Goal: Task Accomplishment & Management: Manage account settings

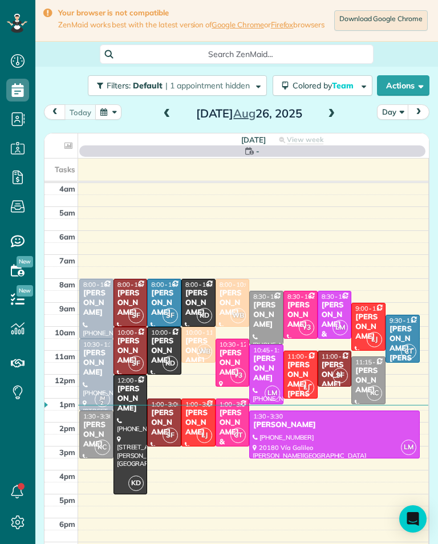
scroll to position [5, 5]
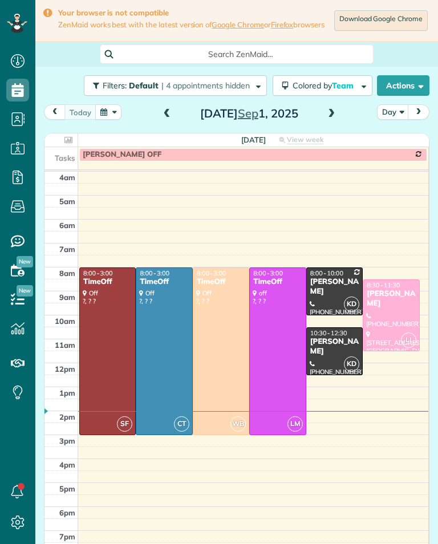
click at [334, 122] on span at bounding box center [331, 113] width 13 height 17
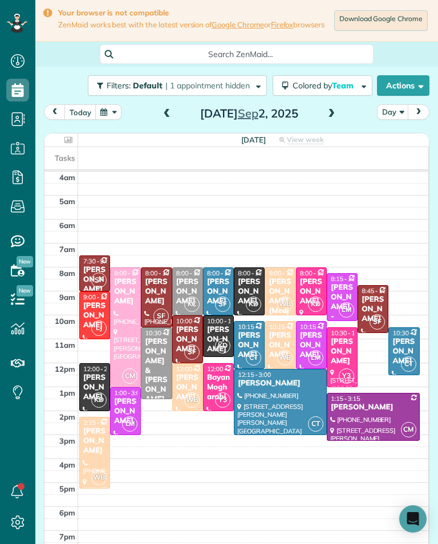
scroll to position [561, 35]
click at [254, 345] on div "[PERSON_NAME]" at bounding box center [249, 344] width 24 height 29
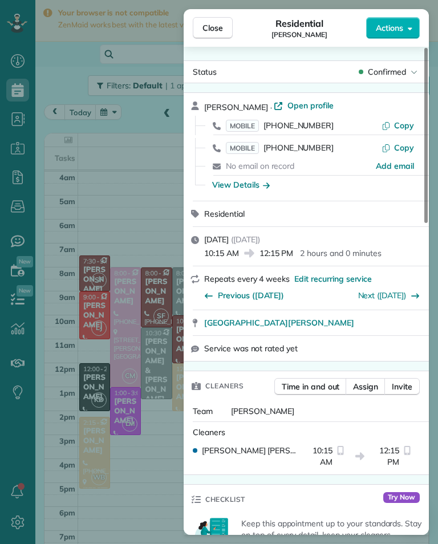
click at [304, 149] on span "[PHONE_NUMBER]" at bounding box center [298, 147] width 70 height 10
click at [133, 293] on div "Close Residential [PERSON_NAME] Actions Status Confirmed [PERSON_NAME] · Open p…" at bounding box center [219, 272] width 438 height 544
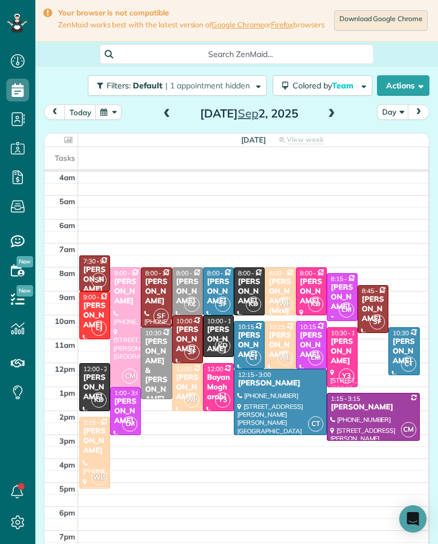
click at [125, 434] on div at bounding box center [126, 410] width 30 height 47
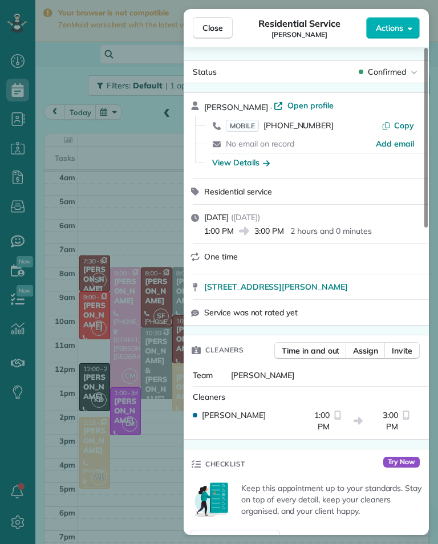
click at [106, 169] on div "Close Residential Service [PERSON_NAME] Actions Status Confirmed [PERSON_NAME] …" at bounding box center [219, 272] width 438 height 544
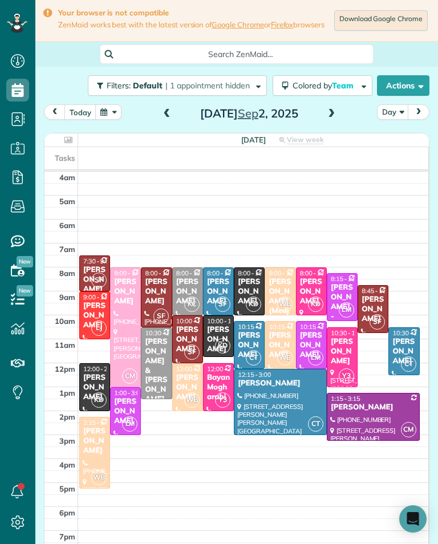
scroll to position [561, 35]
click at [109, 120] on button "button" at bounding box center [108, 111] width 26 height 15
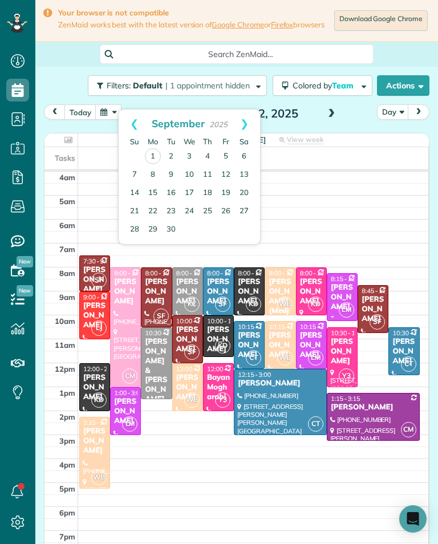
click at [166, 171] on link "9" at bounding box center [171, 175] width 18 height 18
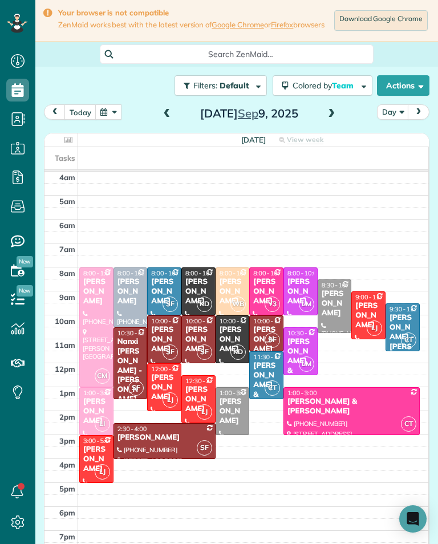
click at [325, 117] on span at bounding box center [331, 114] width 13 height 10
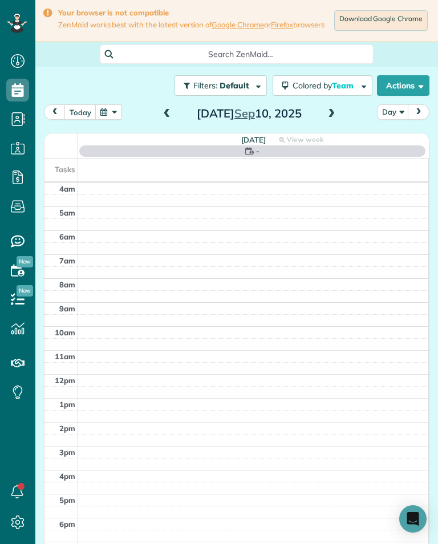
click at [325, 122] on span at bounding box center [331, 113] width 13 height 17
click at [161, 117] on span at bounding box center [167, 114] width 13 height 10
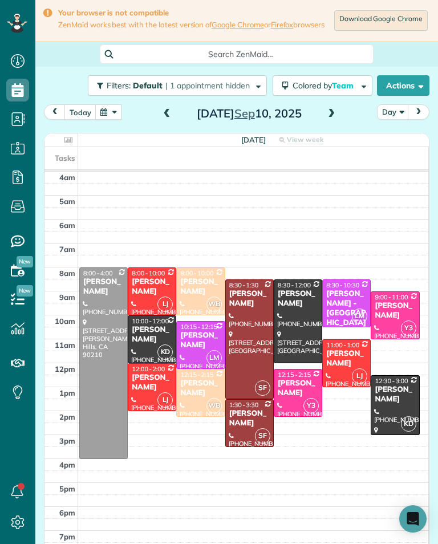
click at [76, 113] on button "today" at bounding box center [80, 111] width 32 height 15
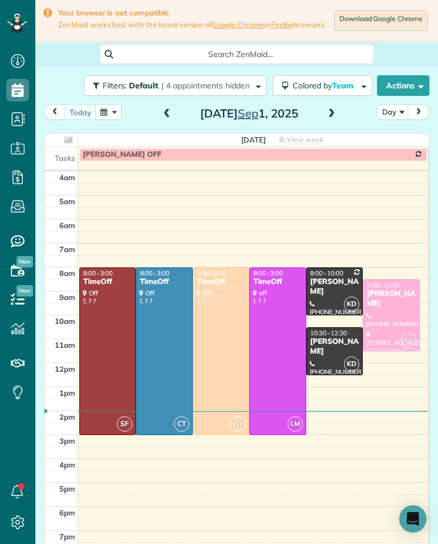
click at [333, 122] on span at bounding box center [331, 113] width 13 height 17
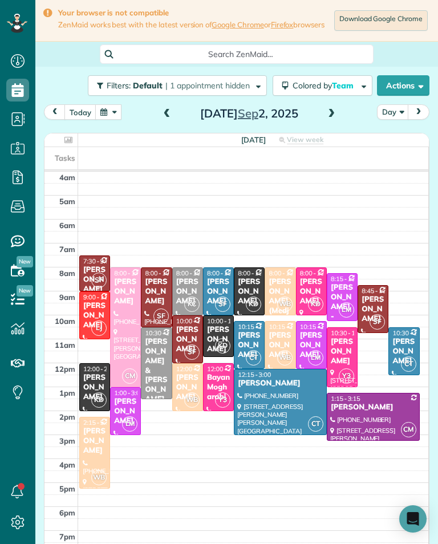
click at [357, 419] on div at bounding box center [373, 416] width 92 height 47
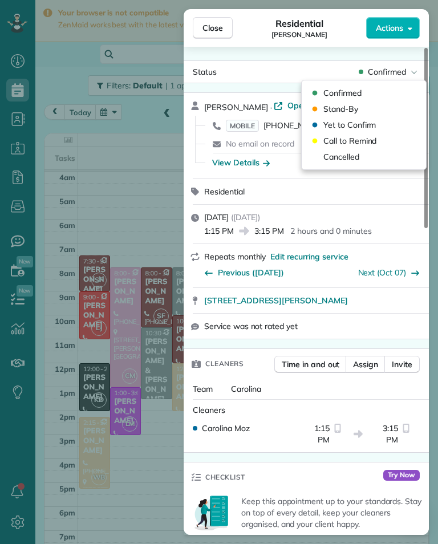
click at [364, 151] on div "Cancelled" at bounding box center [363, 157] width 115 height 16
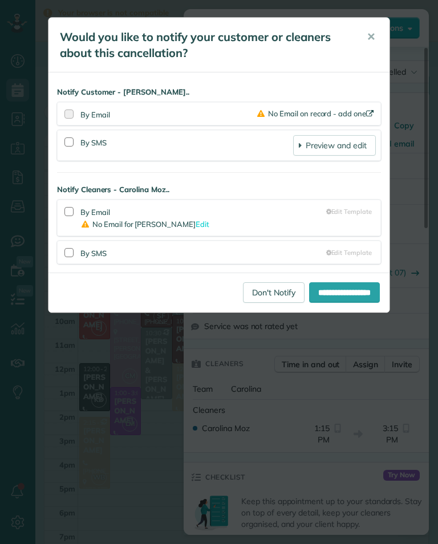
click at [260, 289] on link "Don't Notify" at bounding box center [274, 292] width 62 height 21
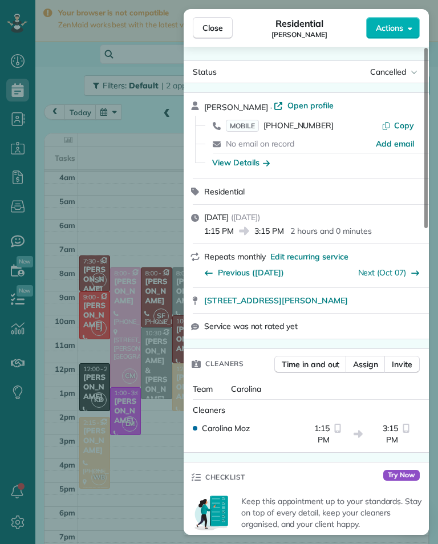
click at [88, 304] on div "Close Residential [PERSON_NAME] Actions Status Cancelled [PERSON_NAME] · Open p…" at bounding box center [219, 272] width 438 height 544
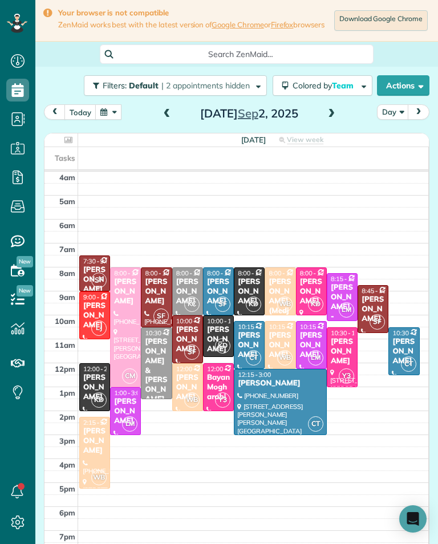
scroll to position [561, 35]
click at [331, 119] on span at bounding box center [331, 114] width 13 height 10
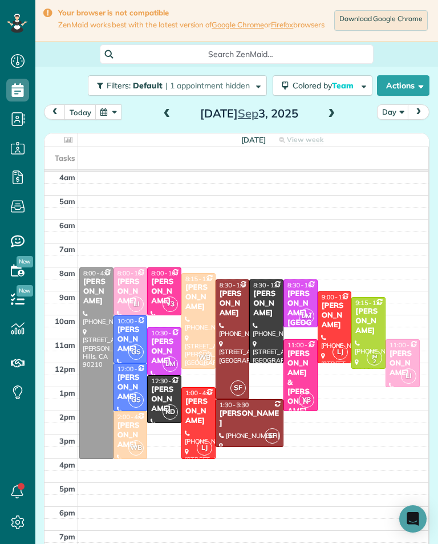
click at [335, 122] on span at bounding box center [331, 113] width 13 height 17
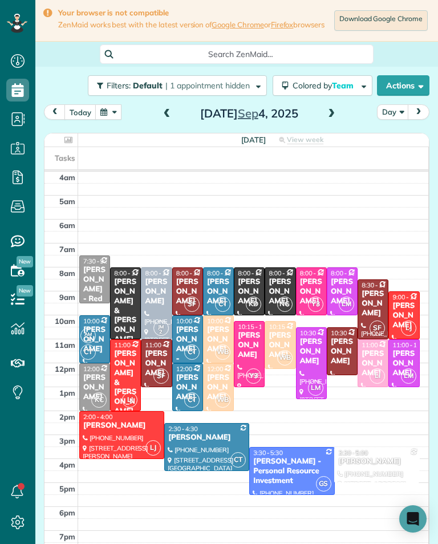
click at [330, 119] on span at bounding box center [331, 114] width 13 height 10
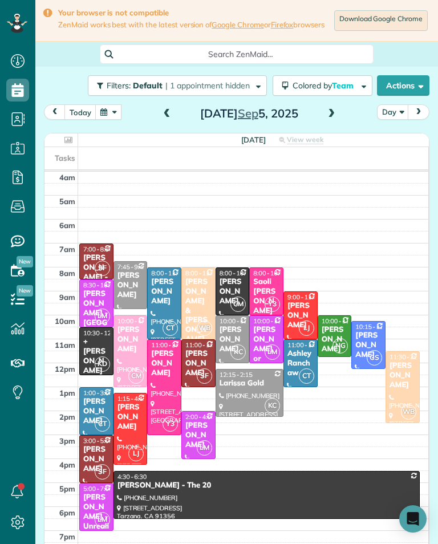
click at [170, 116] on span at bounding box center [167, 114] width 13 height 10
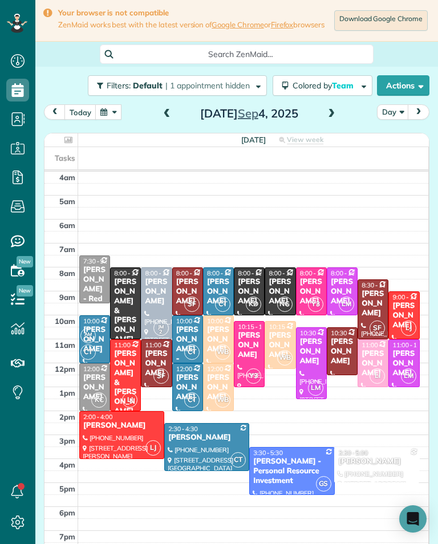
click at [166, 119] on span at bounding box center [167, 114] width 13 height 10
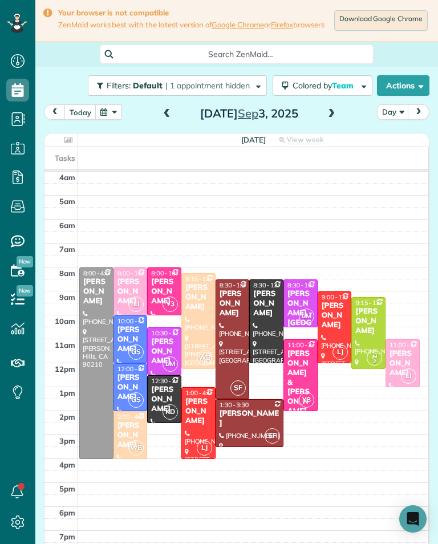
click at [164, 122] on span at bounding box center [167, 113] width 13 height 17
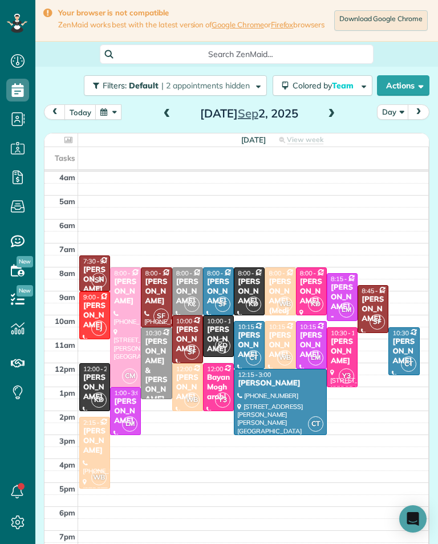
click at [90, 307] on div "[PERSON_NAME]" at bounding box center [95, 315] width 24 height 29
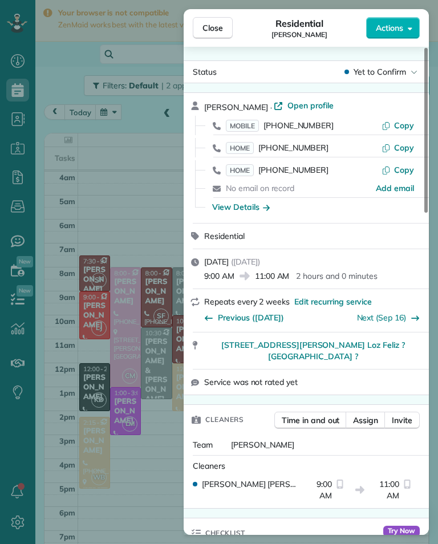
scroll to position [561, 35]
click at [116, 322] on div "Close Residential [PERSON_NAME] Actions Status Yet to Confirm [PERSON_NAME] · O…" at bounding box center [219, 272] width 438 height 544
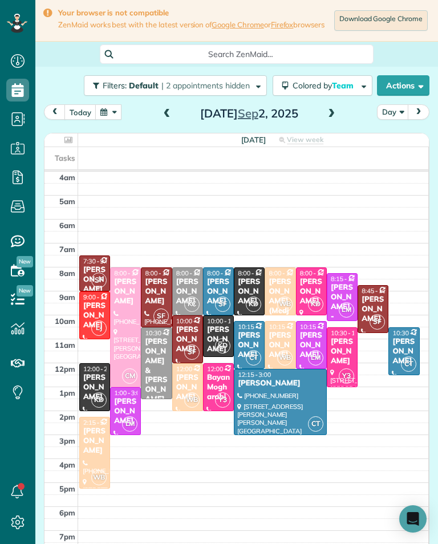
click at [130, 344] on div at bounding box center [126, 327] width 30 height 119
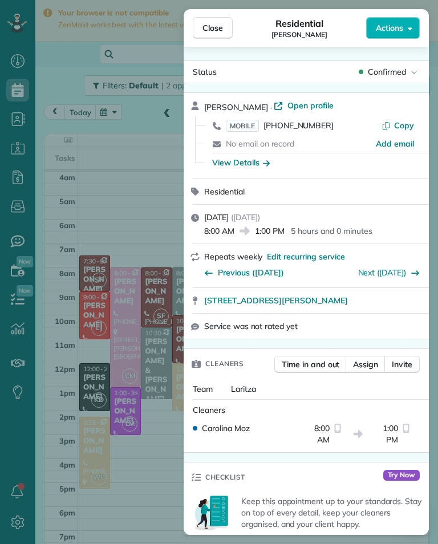
click at [116, 386] on div "Close Residential [PERSON_NAME] Actions Status Confirmed [PERSON_NAME] · Open p…" at bounding box center [219, 272] width 438 height 544
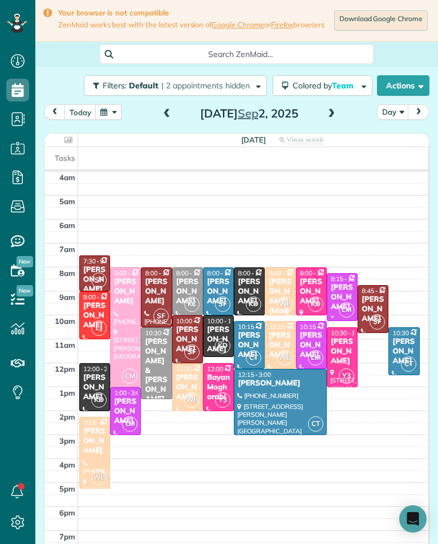
click at [218, 336] on div "[PERSON_NAME]" at bounding box center [218, 339] width 24 height 29
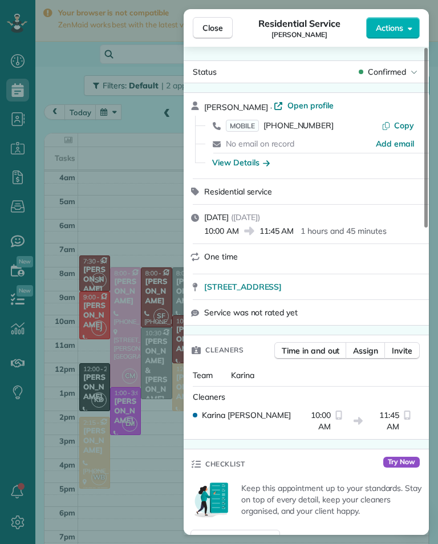
click at [259, 166] on div "View Details" at bounding box center [241, 162] width 58 height 11
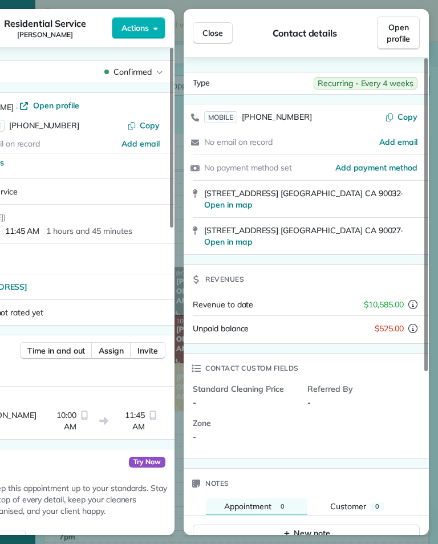
click at [281, 117] on span "[PHONE_NUMBER]" at bounding box center [277, 117] width 70 height 10
click at [225, 25] on button "Close" at bounding box center [213, 33] width 40 height 22
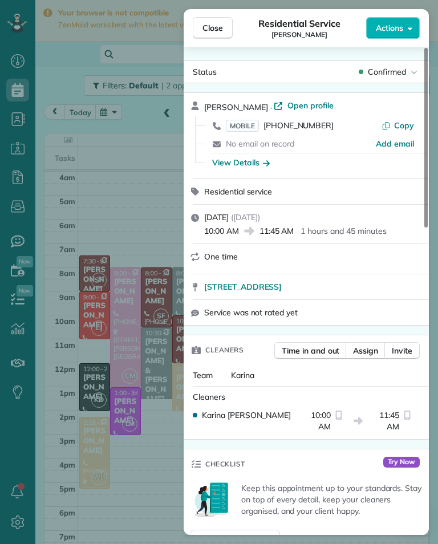
click at [103, 140] on div "Close Residential Service [PERSON_NAME] Actions Status Confirmed [PERSON_NAME] …" at bounding box center [219, 272] width 438 height 544
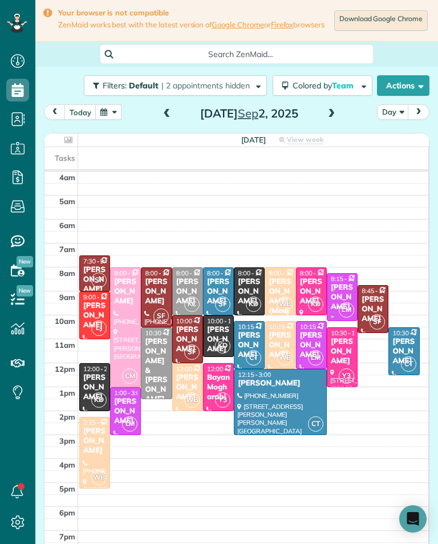
click at [98, 381] on div "[PERSON_NAME]" at bounding box center [95, 387] width 24 height 29
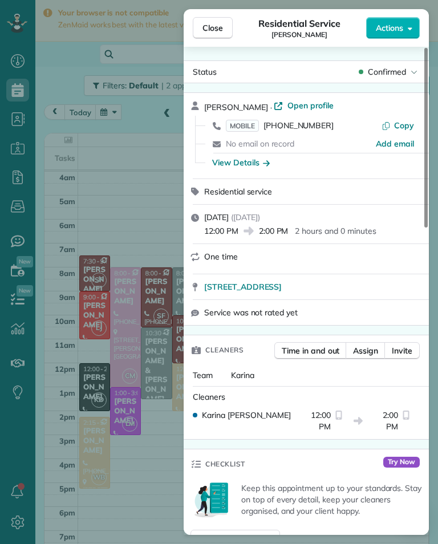
click at [252, 167] on div "View Details" at bounding box center [241, 162] width 58 height 11
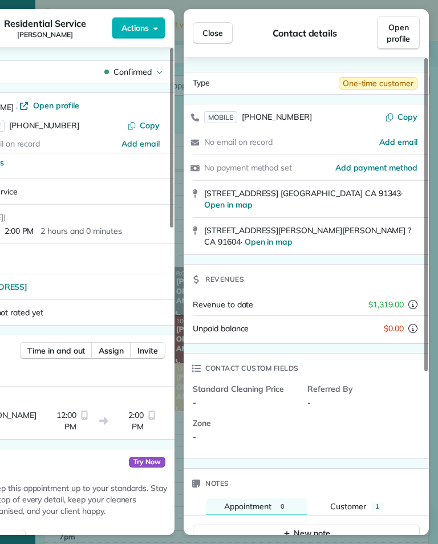
click at [216, 37] on span "Close" at bounding box center [212, 32] width 21 height 11
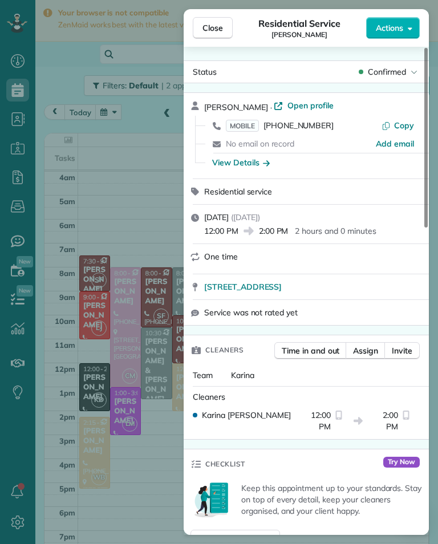
click at [244, 166] on div "View Details" at bounding box center [241, 162] width 58 height 11
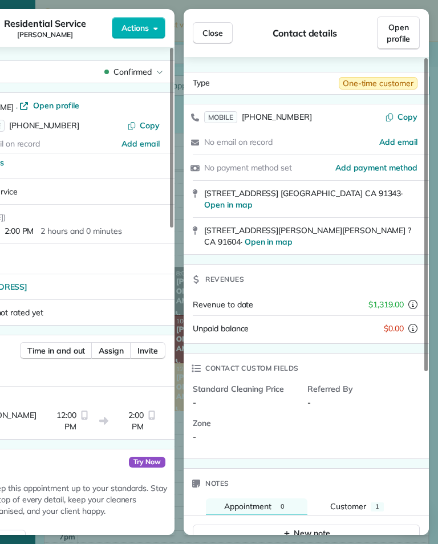
click at [279, 120] on span "[PHONE_NUMBER]" at bounding box center [277, 117] width 70 height 10
click at [212, 36] on span "Close" at bounding box center [212, 32] width 21 height 11
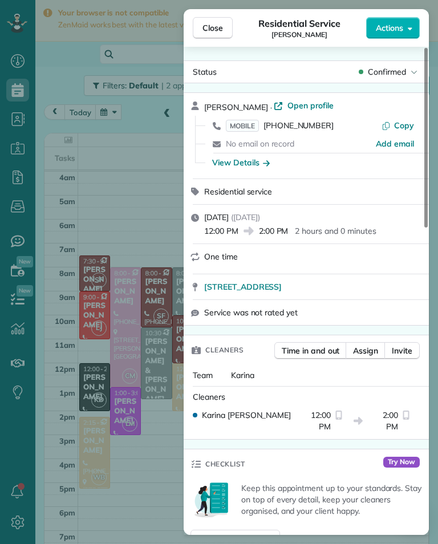
click at [144, 220] on div "Close Residential Service [PERSON_NAME] Actions Status Confirmed [PERSON_NAME] …" at bounding box center [219, 272] width 438 height 544
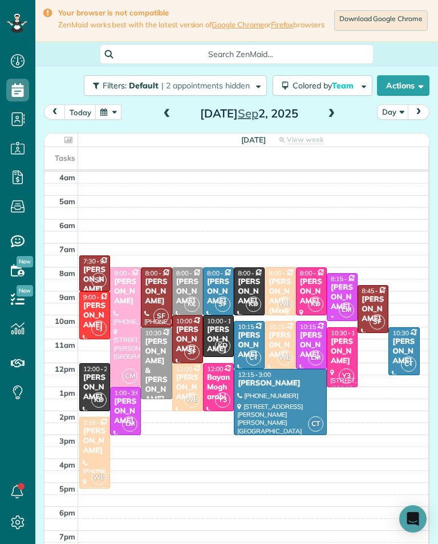
scroll to position [561, 35]
click at [330, 116] on span at bounding box center [331, 114] width 13 height 10
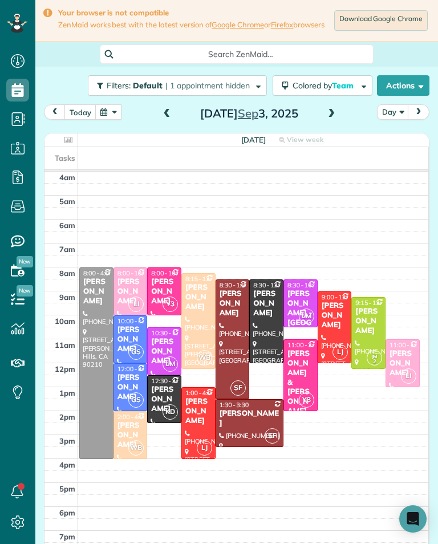
click at [133, 382] on div "[PERSON_NAME]" at bounding box center [130, 387] width 27 height 29
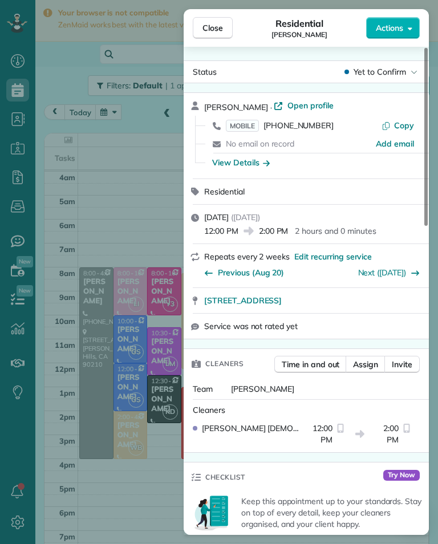
click at [301, 126] on span "[PHONE_NUMBER]" at bounding box center [298, 125] width 70 height 10
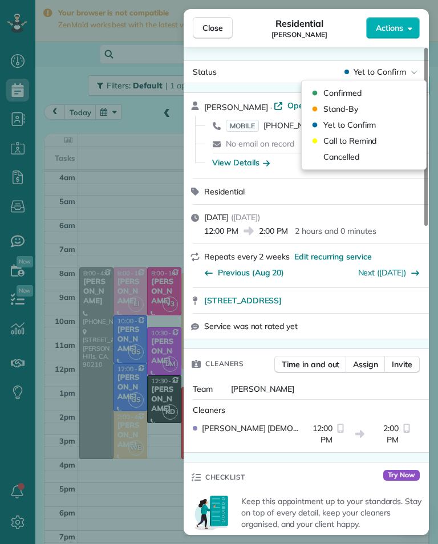
click at [345, 154] on span "Cancelled" at bounding box center [341, 156] width 36 height 11
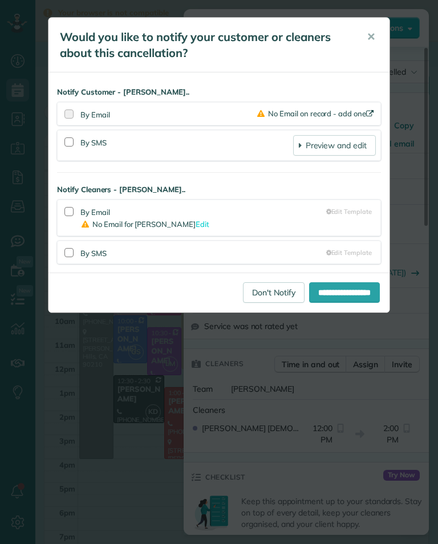
click at [255, 287] on link "Don't Notify" at bounding box center [274, 292] width 62 height 21
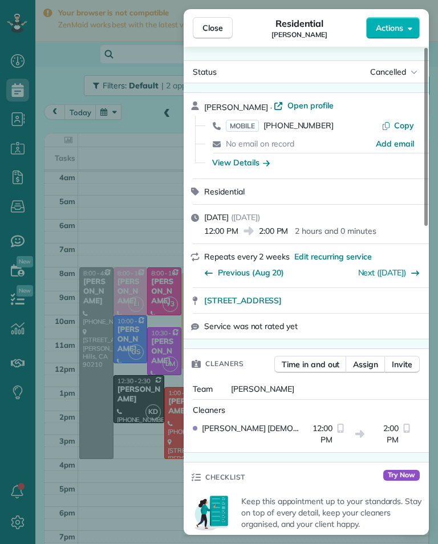
click at [106, 285] on div "Close Residential [PERSON_NAME] Actions Status Cancelled [PERSON_NAME] · Open p…" at bounding box center [219, 272] width 438 height 544
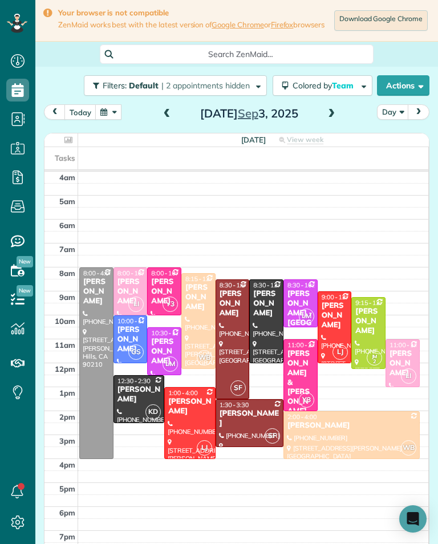
click at [166, 116] on span at bounding box center [167, 114] width 13 height 10
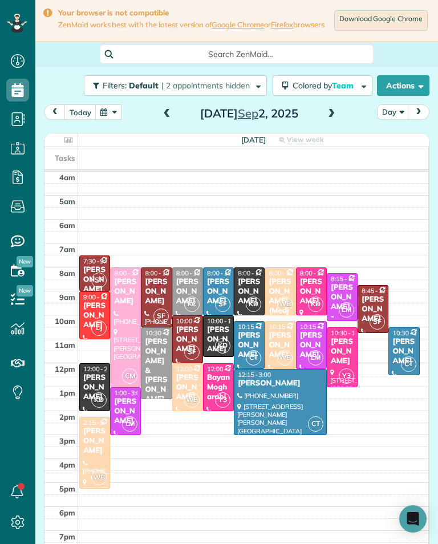
scroll to position [561, 35]
click at [334, 116] on span at bounding box center [331, 114] width 13 height 10
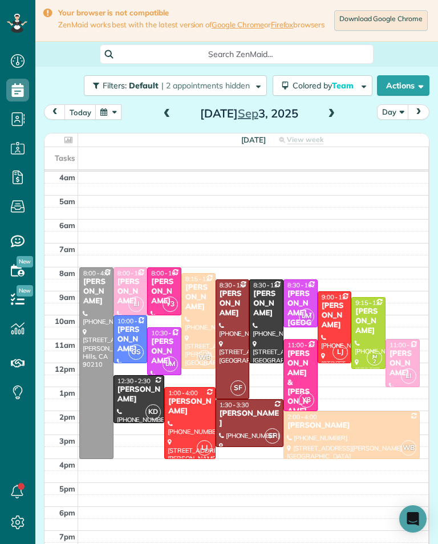
click at [332, 119] on span at bounding box center [331, 114] width 13 height 10
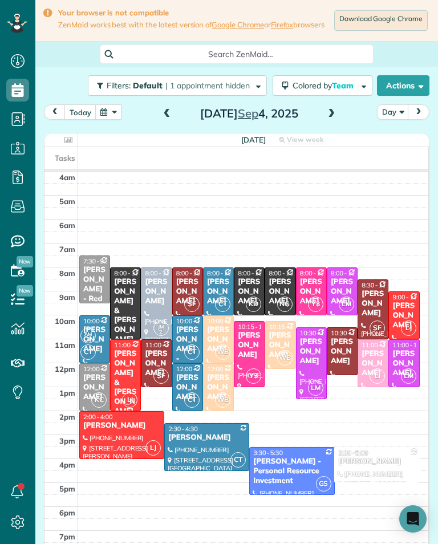
click at [321, 131] on div "[DATE] Day [DATE] [DATE] View week $3,375.00 56.25 Man Hours 29 Appointments 0%…" at bounding box center [236, 333] width 385 height 458
click at [325, 122] on span at bounding box center [331, 113] width 13 height 17
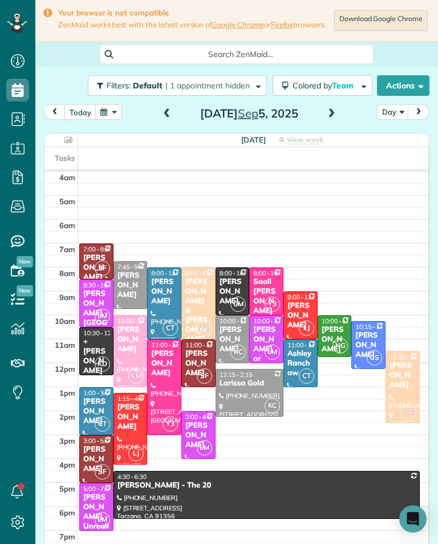
click at [161, 119] on span at bounding box center [167, 114] width 13 height 10
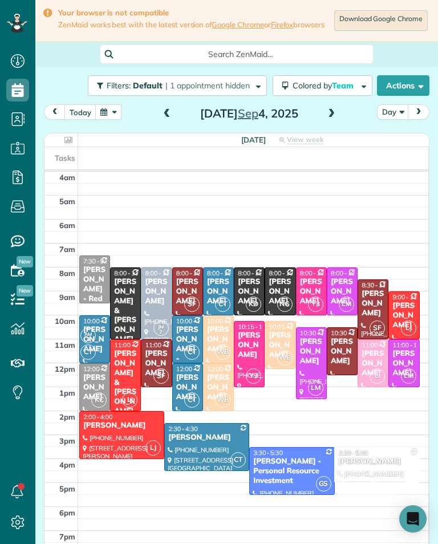
click at [247, 355] on div "[PERSON_NAME]" at bounding box center [249, 344] width 24 height 29
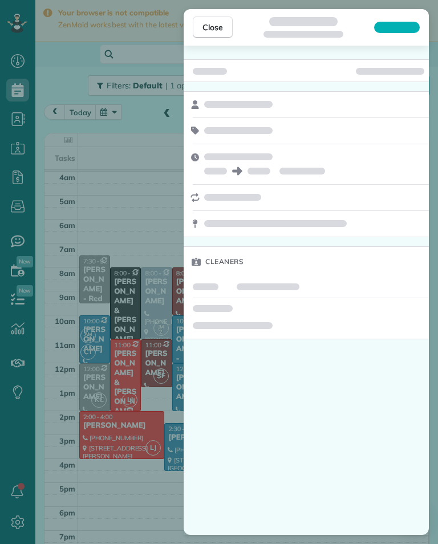
click at [92, 398] on div "Close Cleaners" at bounding box center [219, 272] width 438 height 544
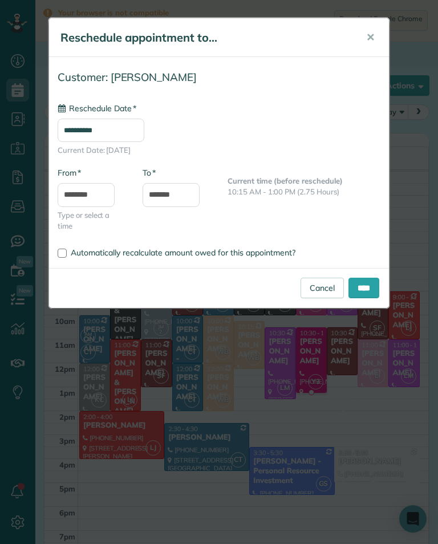
type input "**********"
click at [369, 288] on input "****" at bounding box center [363, 287] width 31 height 21
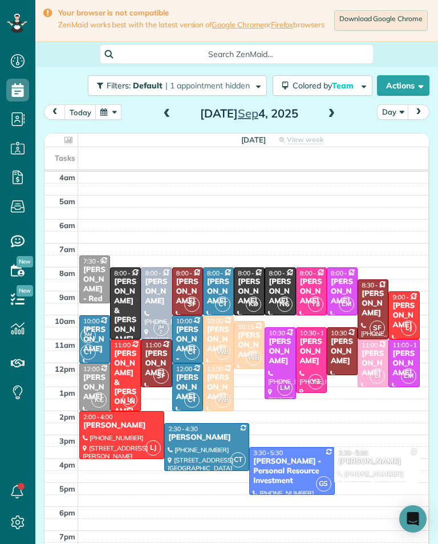
click at [109, 117] on button "button" at bounding box center [108, 111] width 26 height 15
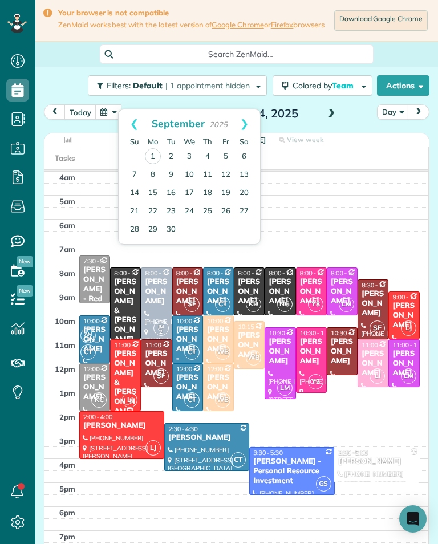
scroll to position [561, 35]
click at [114, 120] on button "button" at bounding box center [108, 111] width 26 height 15
click at [179, 158] on link "2" at bounding box center [171, 157] width 18 height 18
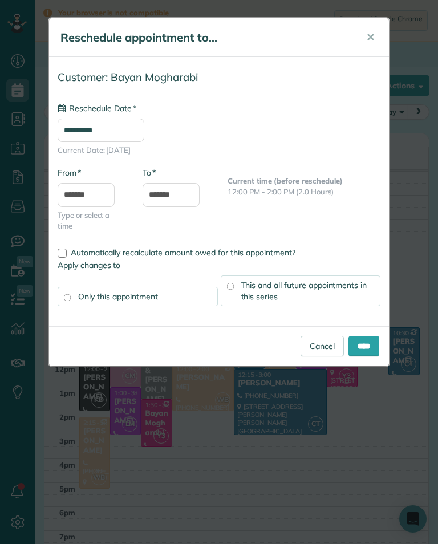
click at [144, 139] on input "**********" at bounding box center [101, 130] width 87 height 23
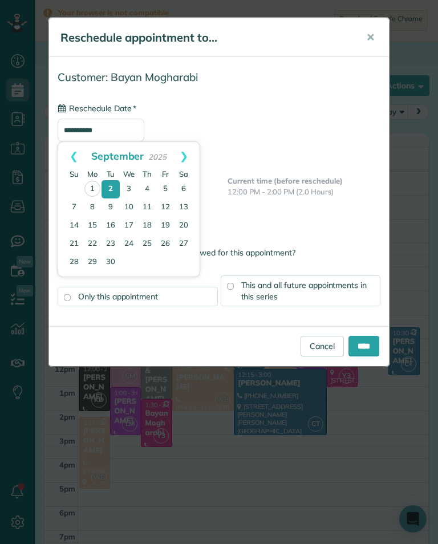
click at [150, 186] on link "4" at bounding box center [147, 189] width 18 height 18
type input "**********"
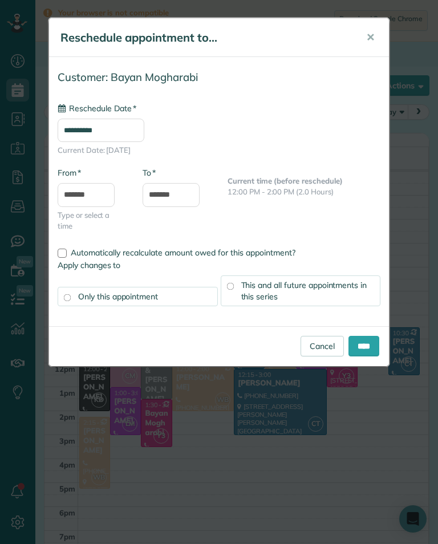
click at [370, 344] on input "****" at bounding box center [363, 346] width 31 height 21
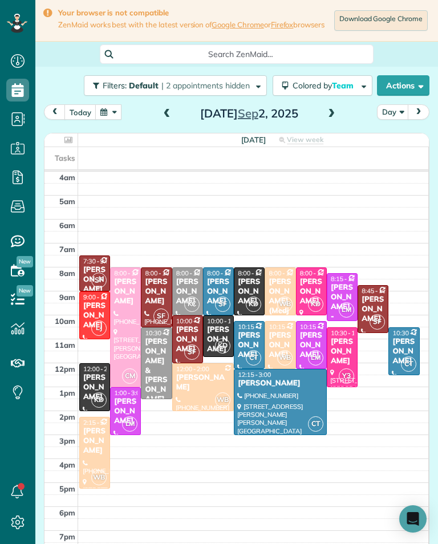
scroll to position [0, 0]
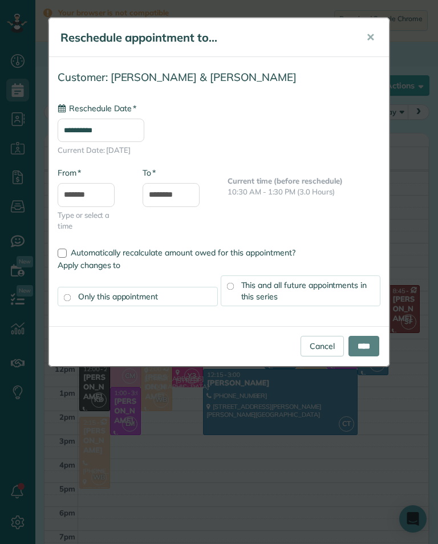
type input "**********"
click at [357, 343] on input "****" at bounding box center [363, 346] width 31 height 21
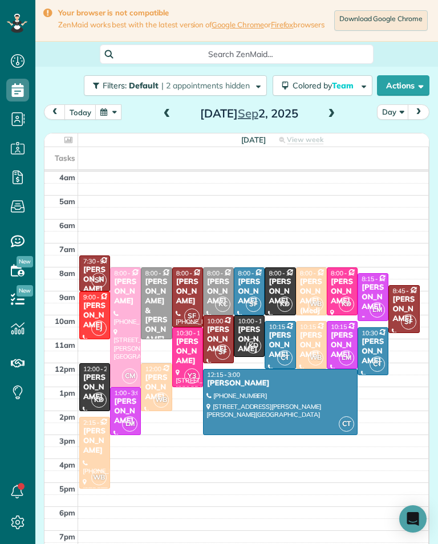
scroll to position [561, 35]
click at [166, 381] on div "[PERSON_NAME]" at bounding box center [156, 387] width 24 height 29
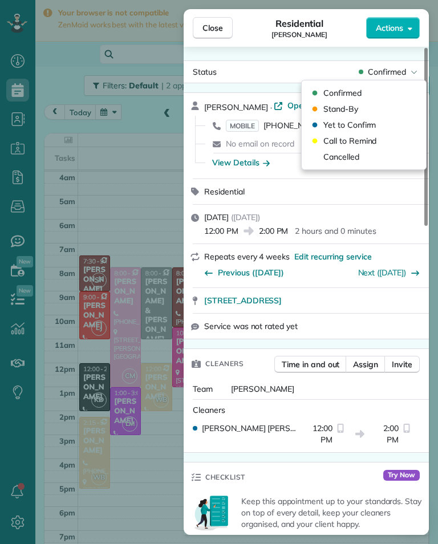
click at [340, 160] on span "Cancelled" at bounding box center [341, 156] width 36 height 11
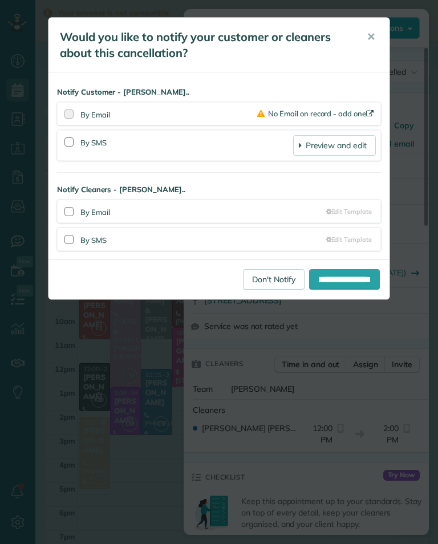
click at [261, 276] on link "Don't Notify" at bounding box center [274, 279] width 62 height 21
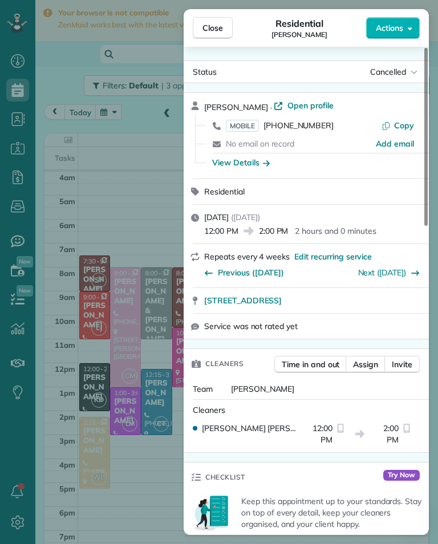
click at [144, 318] on div "Close Residential [PERSON_NAME] Actions Status Cancelled [PERSON_NAME][GEOGRAPH…" at bounding box center [219, 272] width 438 height 544
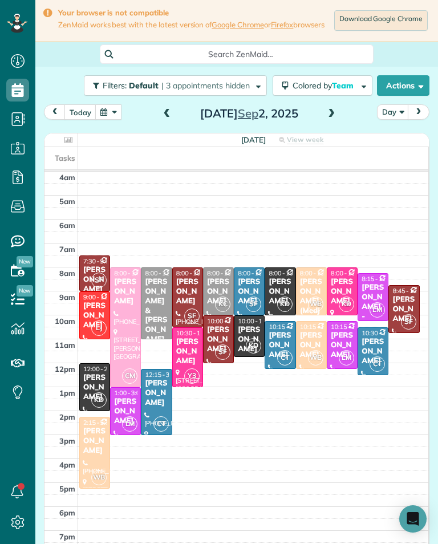
click at [328, 119] on span at bounding box center [331, 114] width 13 height 10
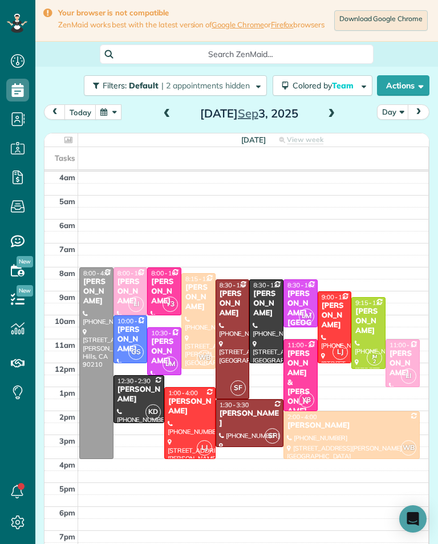
click at [329, 119] on span at bounding box center [331, 114] width 13 height 10
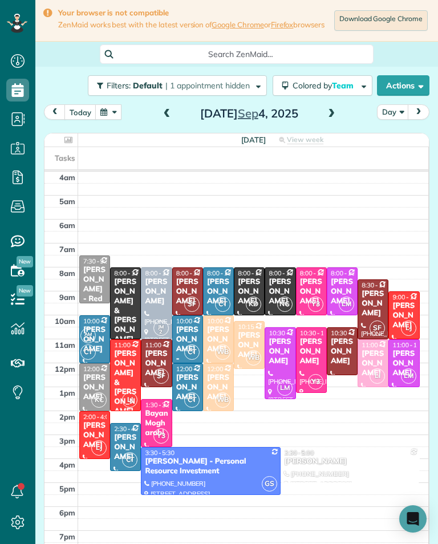
click at [161, 119] on span at bounding box center [167, 114] width 13 height 10
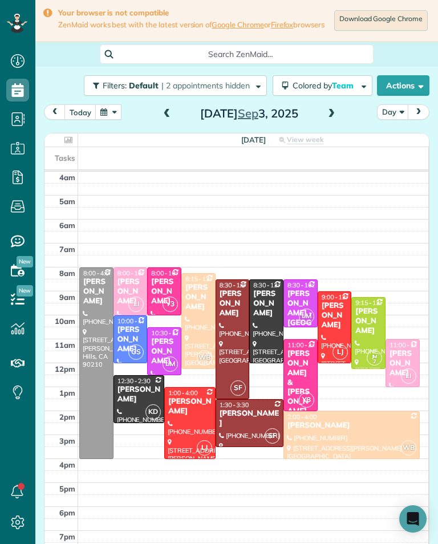
click at [167, 119] on span at bounding box center [167, 114] width 13 height 10
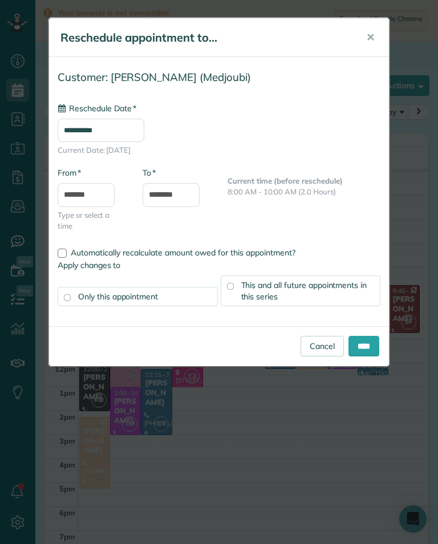
click at [144, 131] on input "**********" at bounding box center [101, 130] width 87 height 23
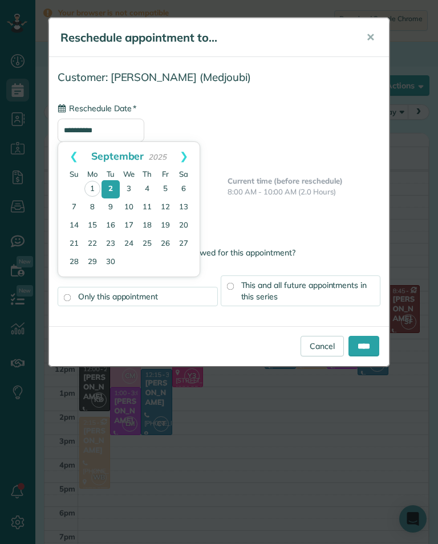
click at [149, 184] on link "4" at bounding box center [147, 189] width 18 height 18
type input "**********"
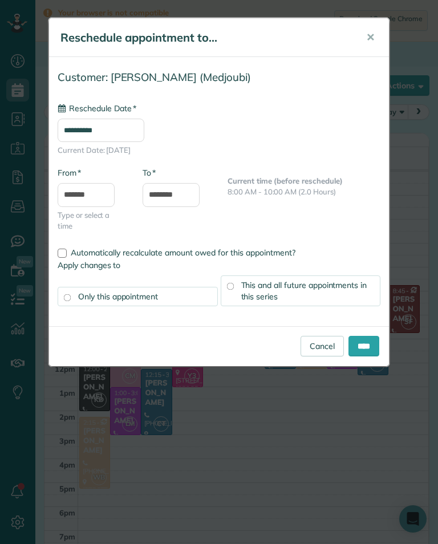
click at [371, 345] on input "****" at bounding box center [363, 346] width 31 height 21
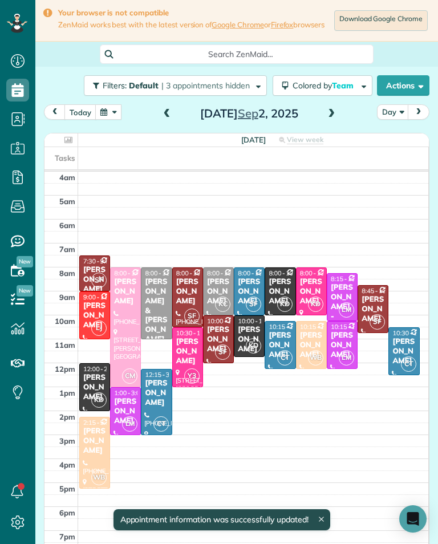
click at [313, 344] on div "[PERSON_NAME]" at bounding box center [311, 344] width 24 height 29
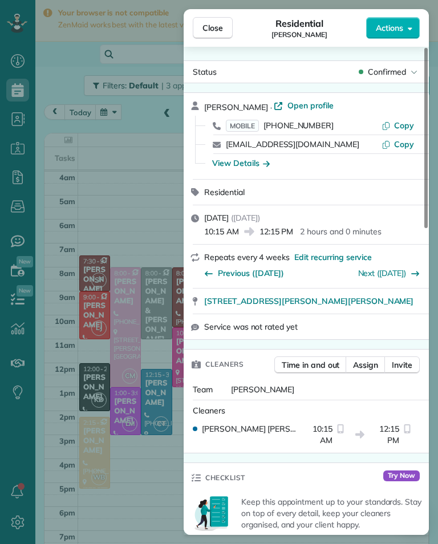
click at [312, 129] on span "[PHONE_NUMBER]" at bounding box center [298, 125] width 70 height 10
click at [219, 27] on span "Close" at bounding box center [212, 27] width 21 height 11
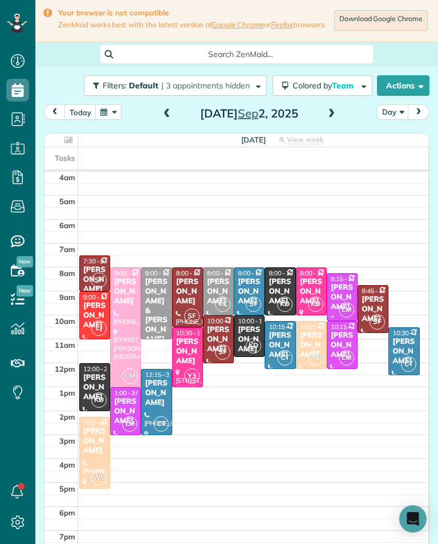
click at [341, 116] on div "[DATE] Day [DATE]" at bounding box center [236, 114] width 385 height 21
click at [334, 112] on span at bounding box center [331, 113] width 13 height 17
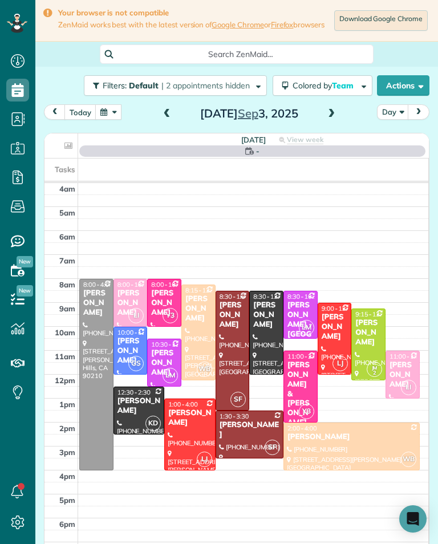
click at [328, 122] on span at bounding box center [331, 113] width 13 height 17
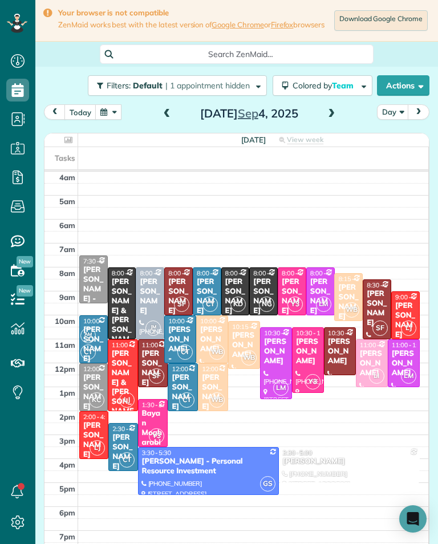
click at [246, 345] on div "[PERSON_NAME]" at bounding box center [243, 344] width 25 height 29
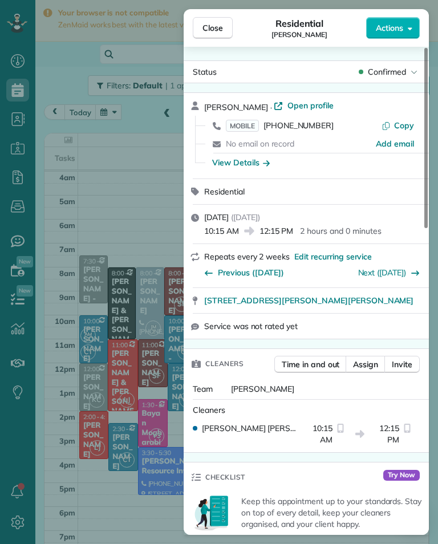
click at [109, 180] on div "Close Residential [PERSON_NAME] Actions Status Confirmed [PERSON_NAME] · Open p…" at bounding box center [219, 272] width 438 height 544
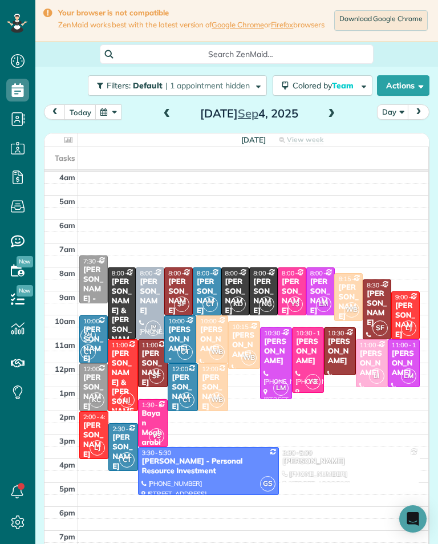
click at [210, 392] on div "[PERSON_NAME]" at bounding box center [212, 392] width 23 height 39
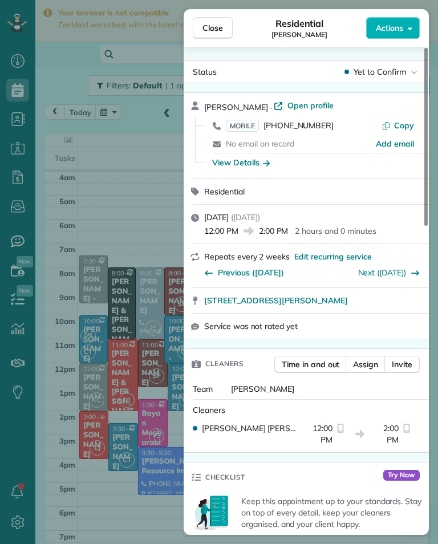
click at [315, 130] on span "MOBILE [PHONE_NUMBER]" at bounding box center [280, 125] width 108 height 11
click at [151, 205] on div "Close Residential [PERSON_NAME] Actions Status Yet to Confirm [PERSON_NAME] · O…" at bounding box center [219, 272] width 438 height 544
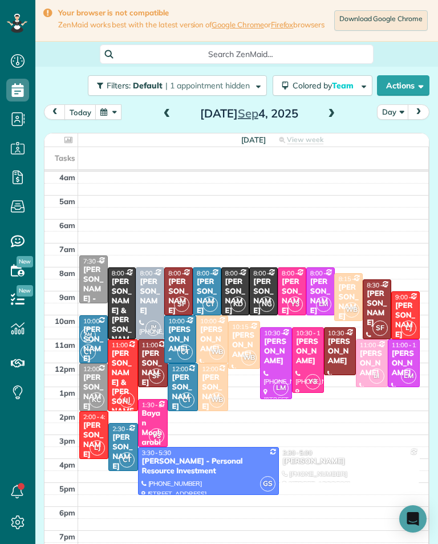
click at [244, 346] on div "[PERSON_NAME]" at bounding box center [243, 344] width 25 height 29
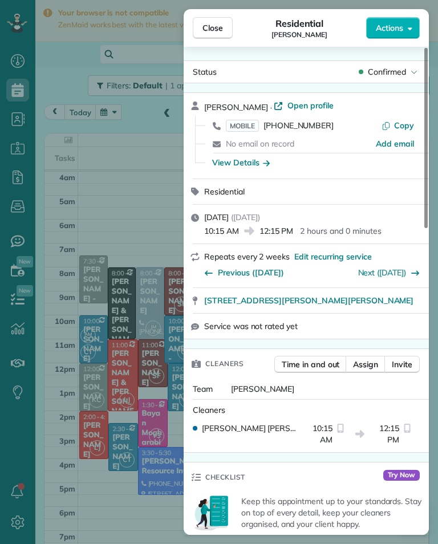
click at [285, 129] on span "[PHONE_NUMBER]" at bounding box center [298, 125] width 70 height 10
click at [72, 399] on div "Close Residential [PERSON_NAME] Actions Status Confirmed [PERSON_NAME] · Open p…" at bounding box center [219, 272] width 438 height 544
